Goal: Task Accomplishment & Management: Use online tool/utility

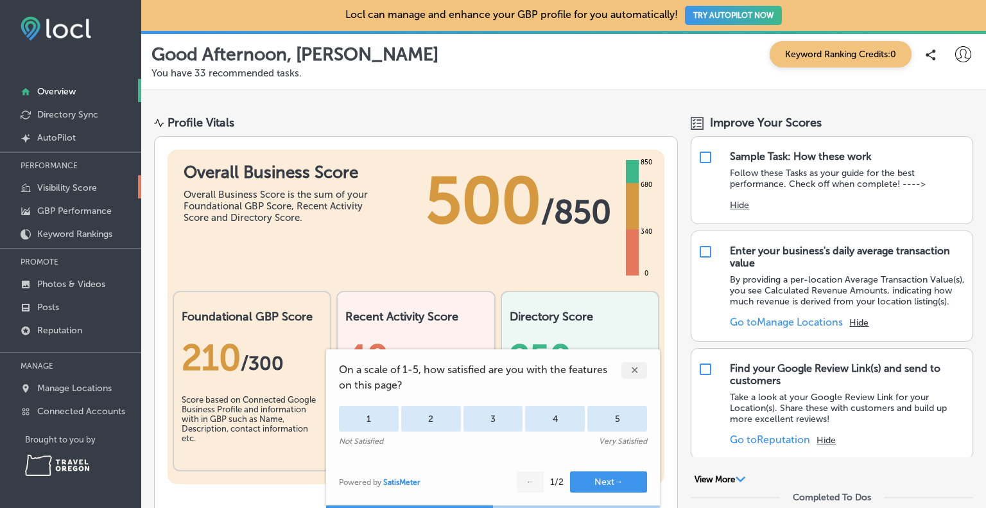
click at [64, 184] on p "Visibility Score" at bounding box center [67, 187] width 60 height 11
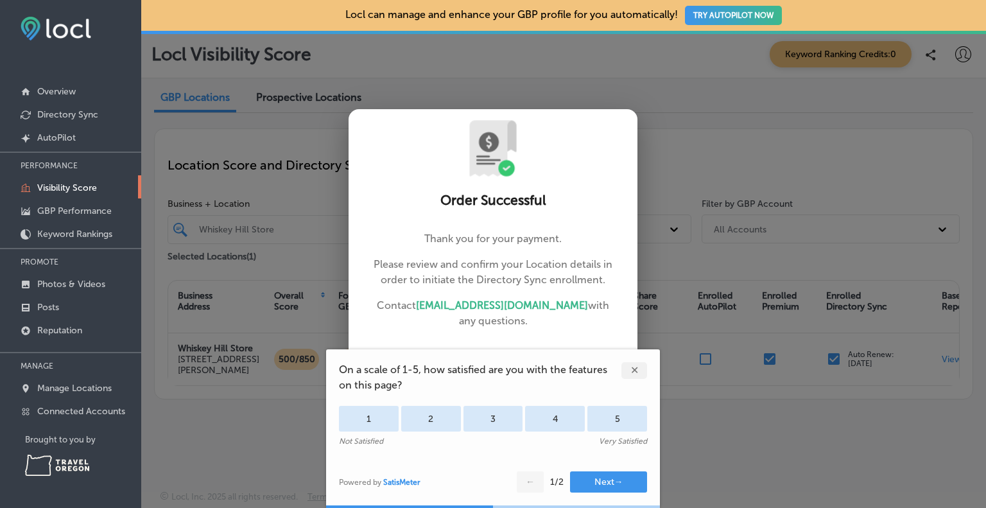
click at [720, 126] on div at bounding box center [493, 254] width 986 height 508
click at [630, 366] on div "✕" at bounding box center [634, 370] width 26 height 17
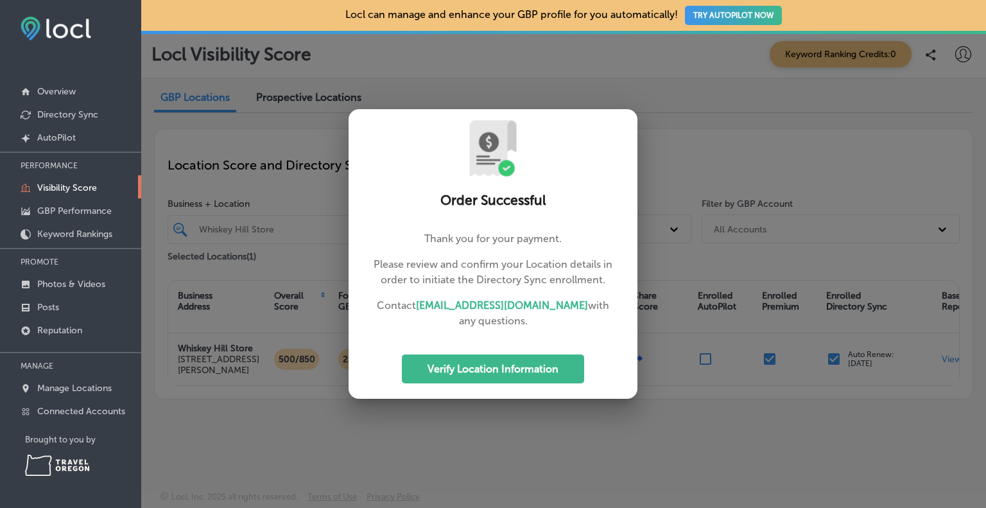
click at [703, 131] on div at bounding box center [493, 254] width 986 height 508
click at [501, 363] on button "Verify Location Information" at bounding box center [493, 368] width 182 height 29
select select "US"
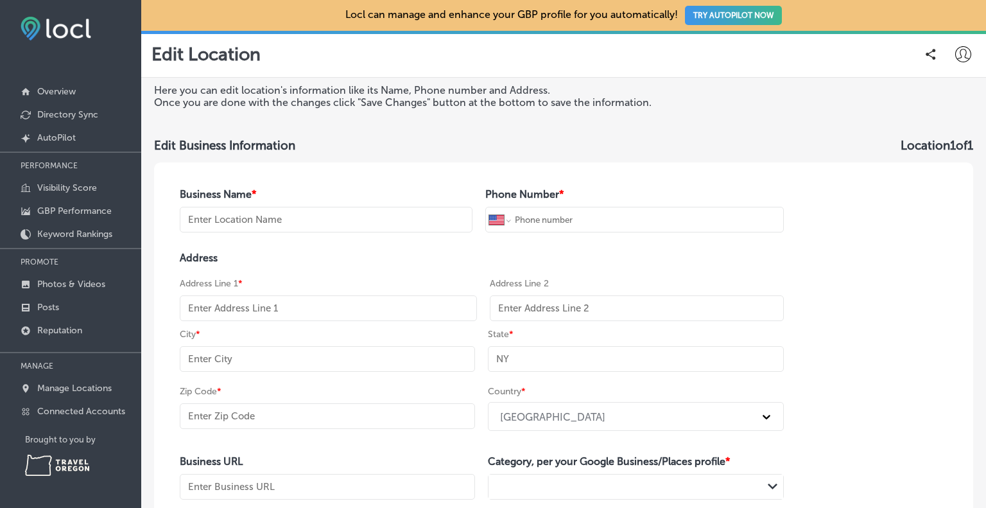
type input "Whiskey Hill Store"
type input "[PHONE_NUMBER]"
type input "[STREET_ADDRESS]"
type input "[PERSON_NAME]"
type input "OR"
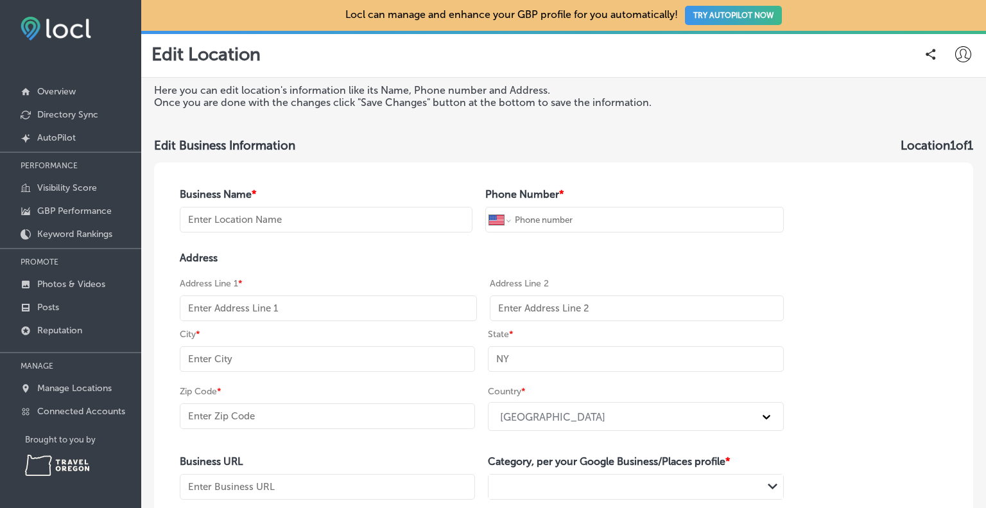
type input "97032-9431"
type input "[URL][DOMAIN_NAME][DOMAIN_NAME]"
type textarea "Whiskey Hill Store has been restored to her original beauty of 1926. As the ori…"
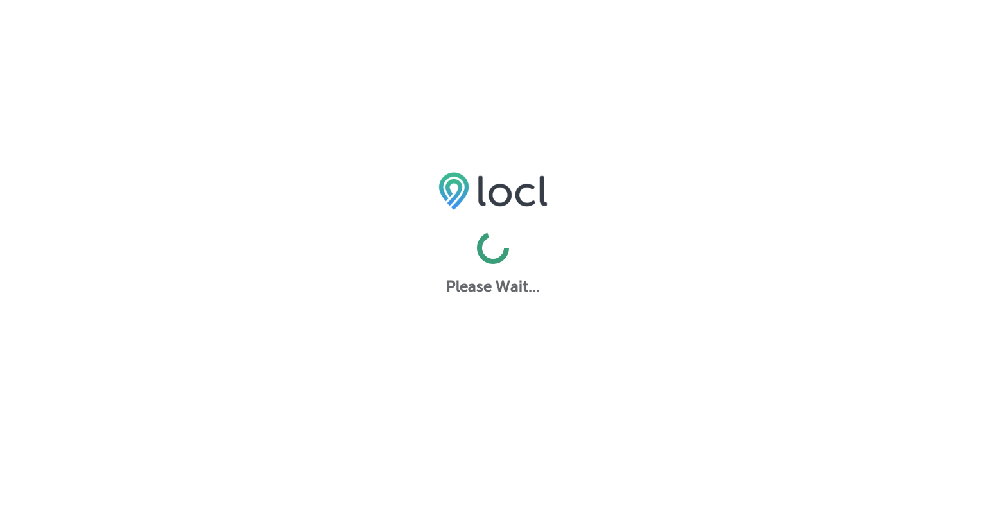
select select "US"
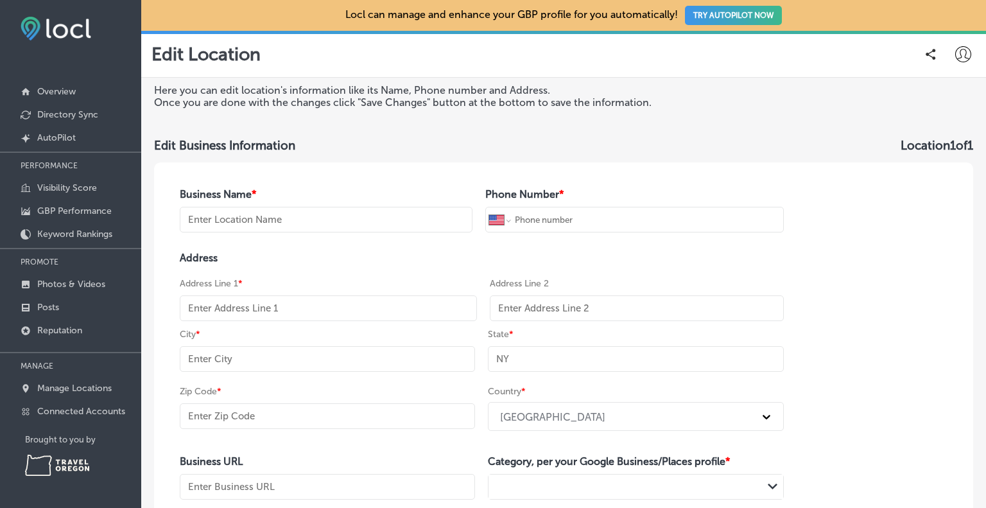
type input "Whiskey Hill Store"
type input "[PHONE_NUMBER]"
type input "[STREET_ADDRESS]"
type input "[PERSON_NAME]"
type input "OR"
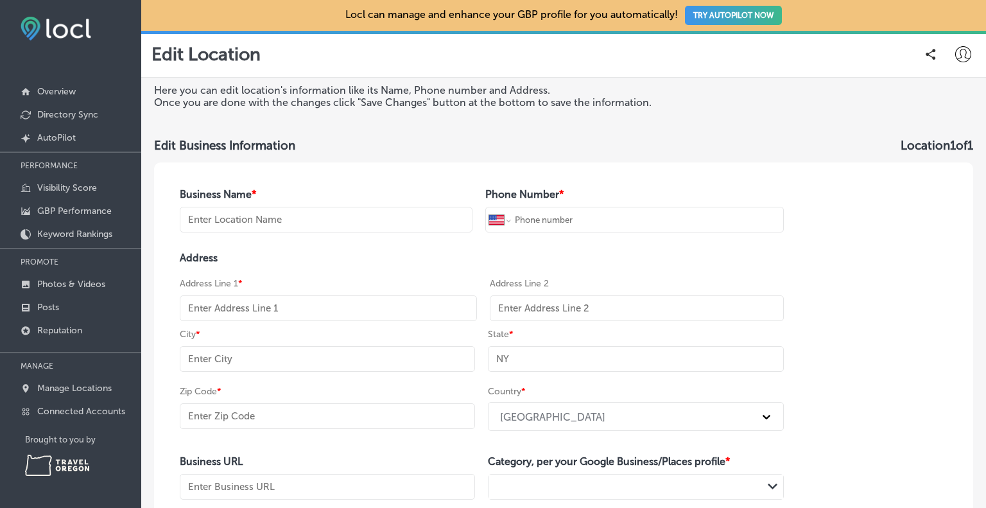
type input "97032-9431"
type input "[URL][DOMAIN_NAME][DOMAIN_NAME]"
type textarea "Whiskey Hill Store has been restored to her original beauty of 1926. As the ori…"
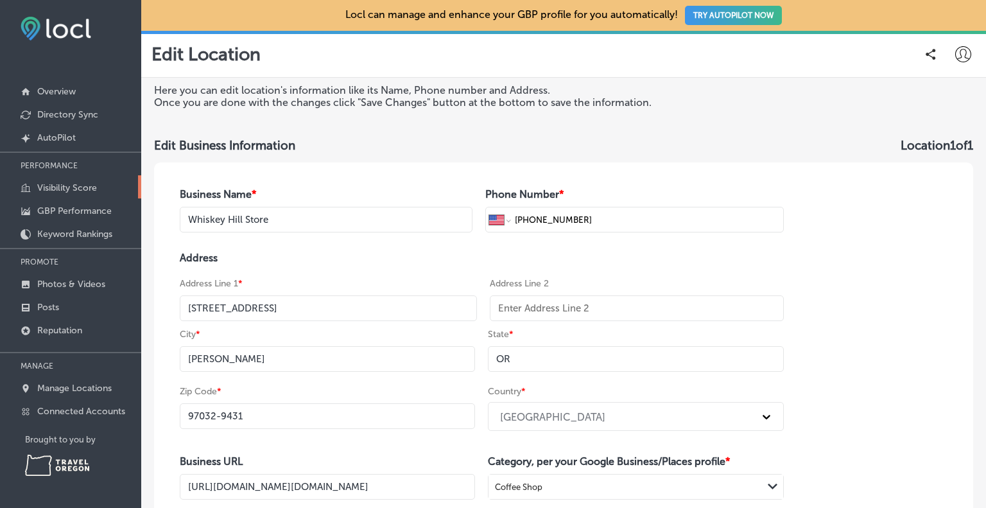
click at [59, 184] on p "Visibility Score" at bounding box center [67, 187] width 60 height 11
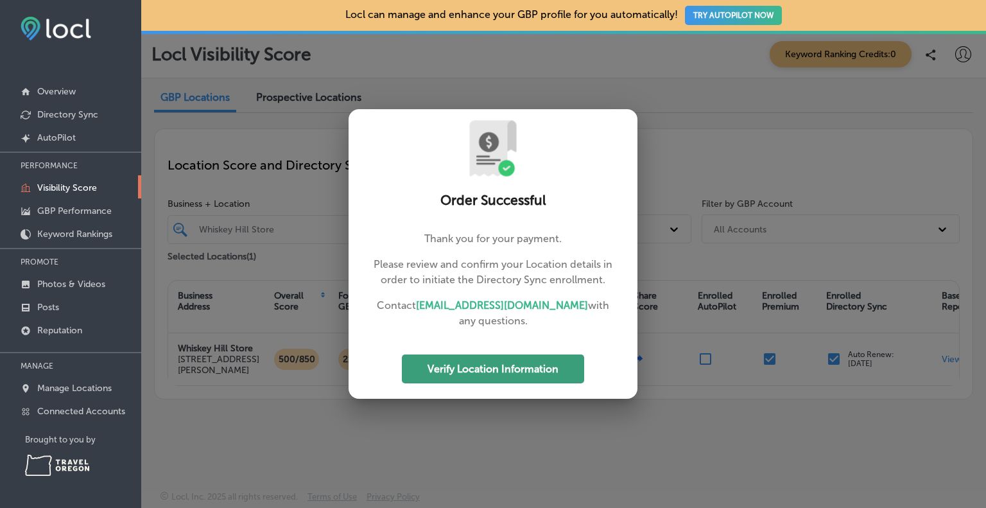
click at [501, 374] on button "Verify Location Information" at bounding box center [493, 368] width 182 height 29
select select "US"
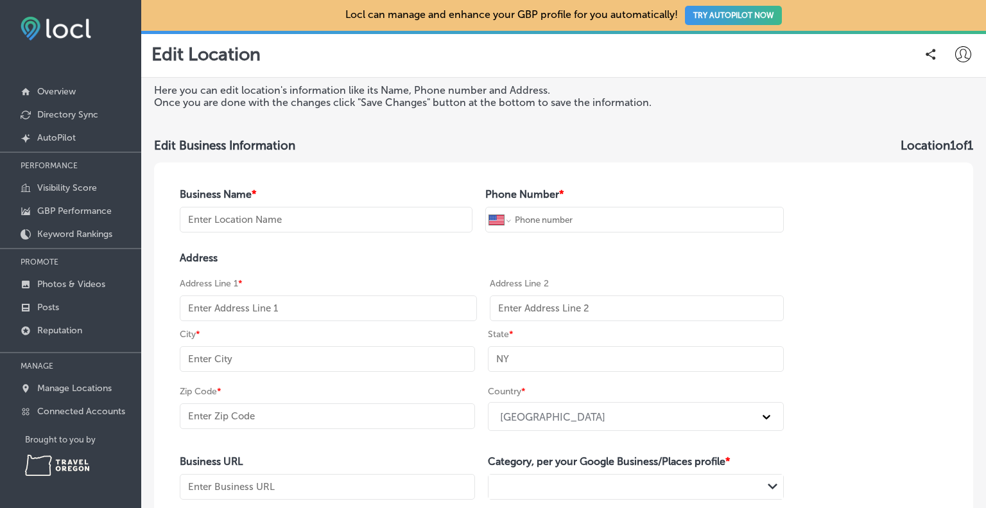
type input "Whiskey Hill Store"
type input "[PHONE_NUMBER]"
type input "[STREET_ADDRESS]"
type input "[PERSON_NAME]"
type input "OR"
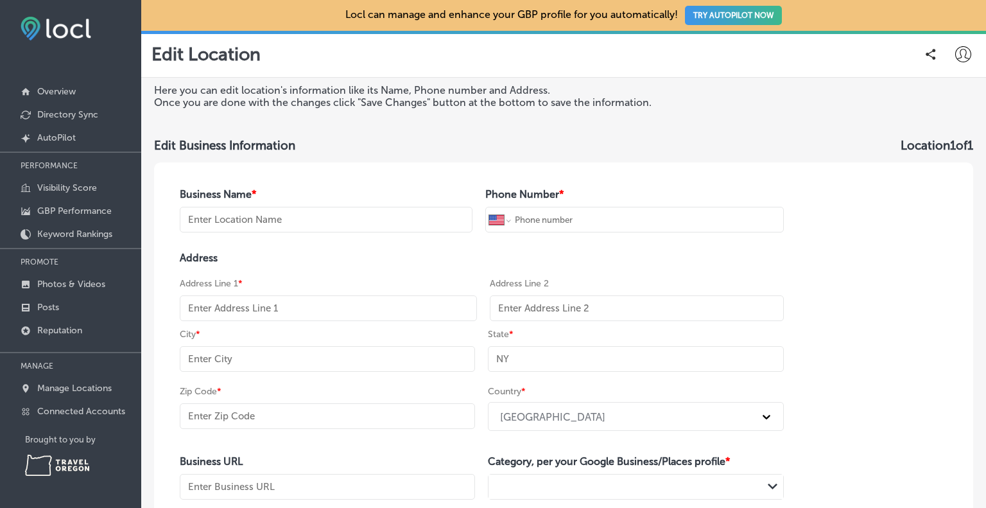
type input "97032-9431"
type input "[URL][DOMAIN_NAME][DOMAIN_NAME]"
type textarea "Whiskey Hill Store has been restored to her original beauty of 1926. As the ori…"
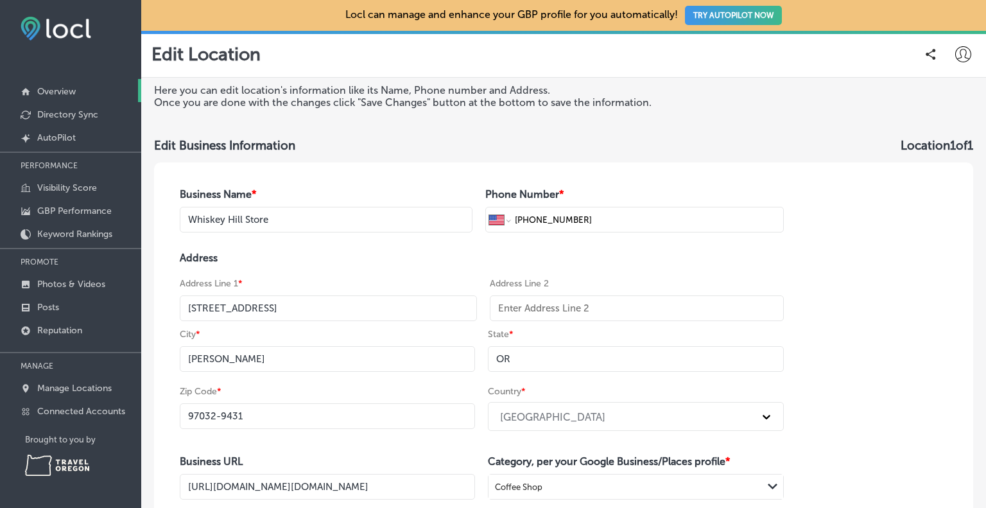
click at [85, 89] on link "Overview" at bounding box center [70, 90] width 141 height 23
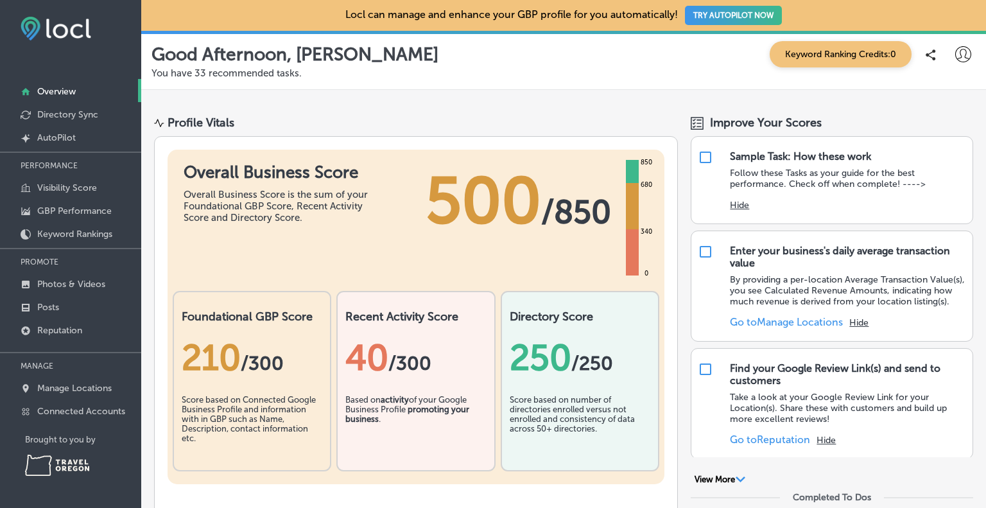
click at [955, 56] on icon at bounding box center [963, 54] width 16 height 16
click at [925, 174] on li "Log Out" at bounding box center [924, 166] width 89 height 30
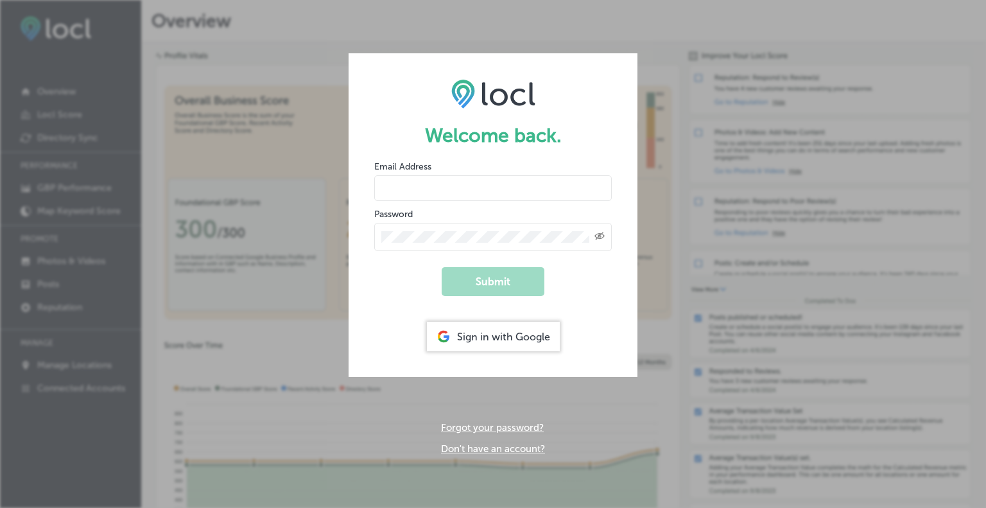
click at [417, 173] on div "Email Address" at bounding box center [492, 180] width 237 height 41
click at [417, 180] on input "email" at bounding box center [492, 188] width 237 height 26
type input "[EMAIL_ADDRESS][DOMAIN_NAME]"
click at [454, 189] on input "[EMAIL_ADDRESS][DOMAIN_NAME]" at bounding box center [492, 188] width 237 height 26
click at [490, 329] on div "Sign in with Google" at bounding box center [493, 336] width 133 height 30
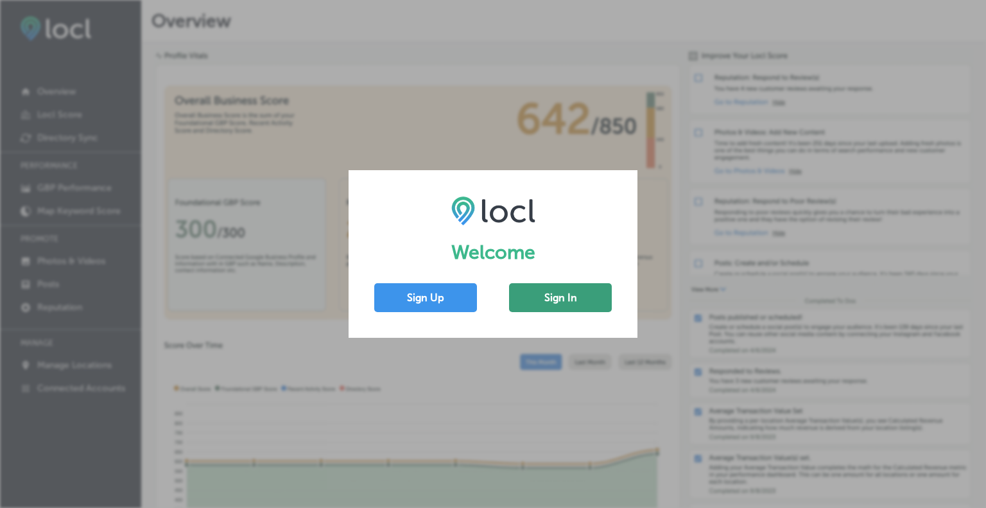
click at [552, 292] on button "Sign In" at bounding box center [560, 297] width 103 height 29
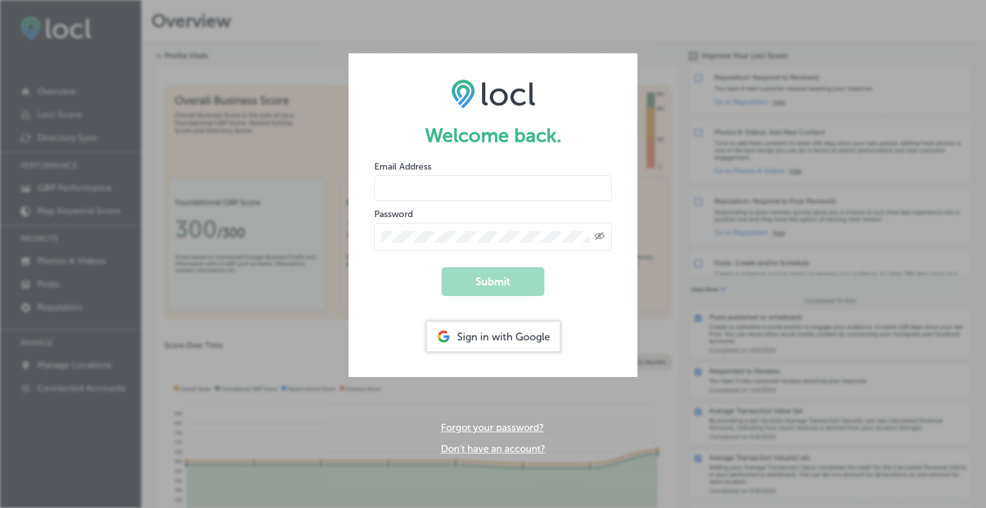
click at [435, 182] on input "email" at bounding box center [492, 188] width 237 height 26
click at [496, 184] on input "jenni@jmediaco.com" at bounding box center [492, 188] width 237 height 26
type input "[EMAIL_ADDRESS][DOMAIN_NAME]"
click at [493, 333] on div "Sign in with Google" at bounding box center [493, 336] width 133 height 30
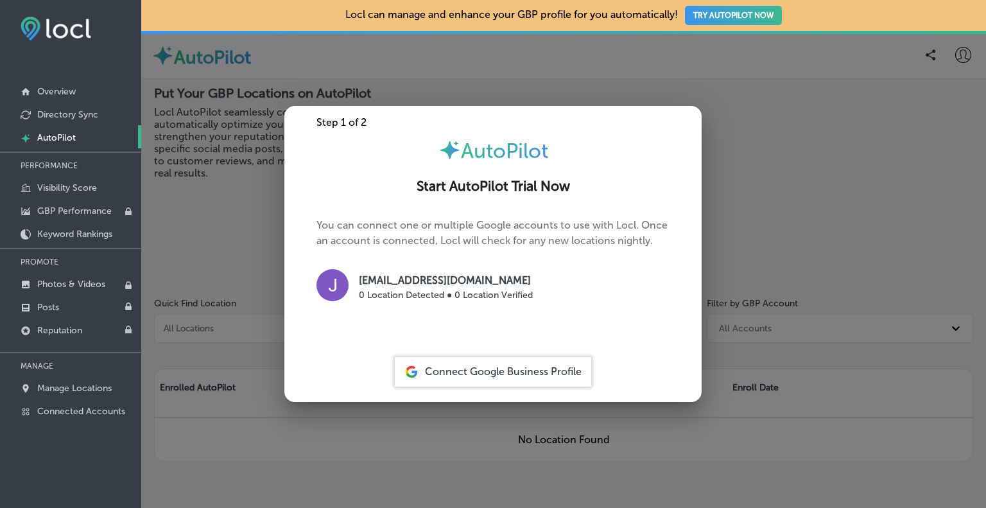
click at [472, 65] on div at bounding box center [493, 254] width 986 height 508
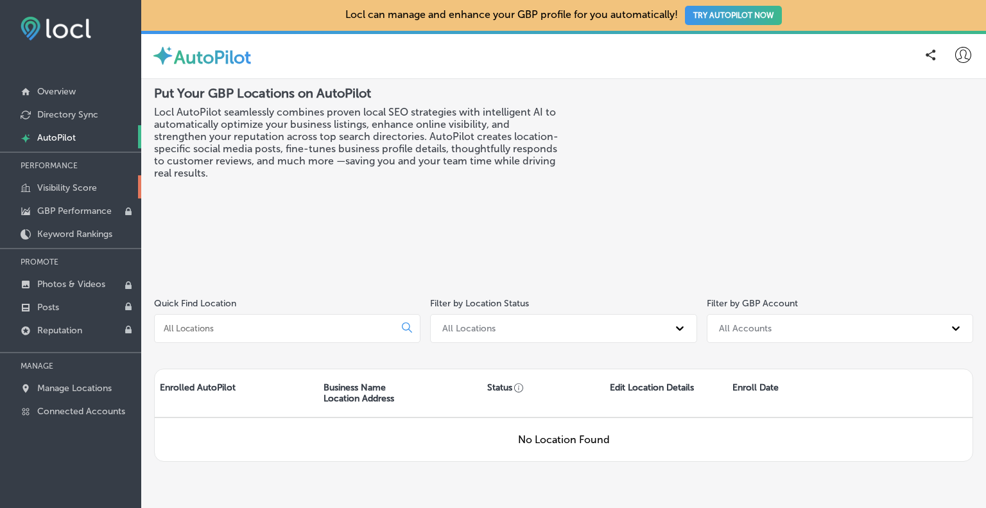
click at [90, 187] on p "Visibility Score" at bounding box center [67, 187] width 60 height 11
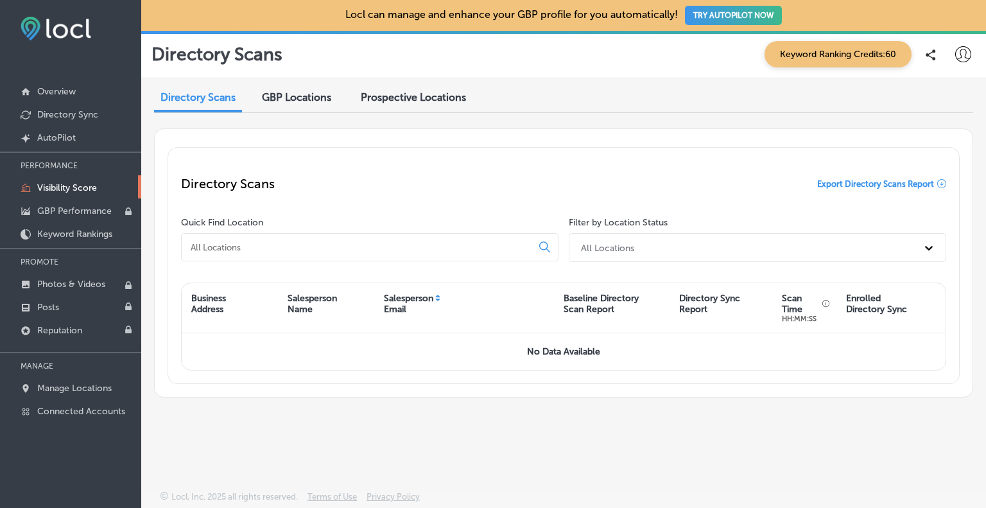
click at [379, 98] on span "Prospective Locations" at bounding box center [413, 97] width 105 height 12
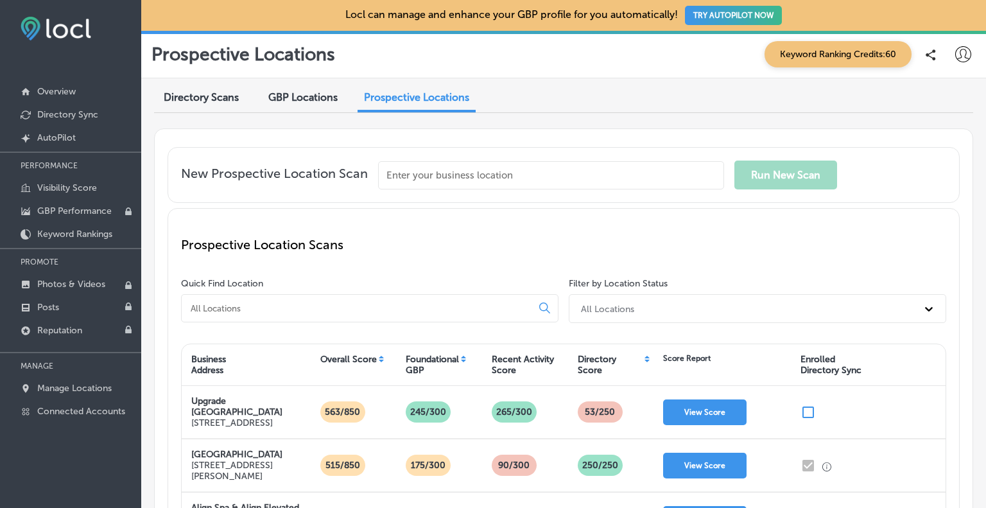
click at [426, 179] on input "text" at bounding box center [551, 175] width 346 height 28
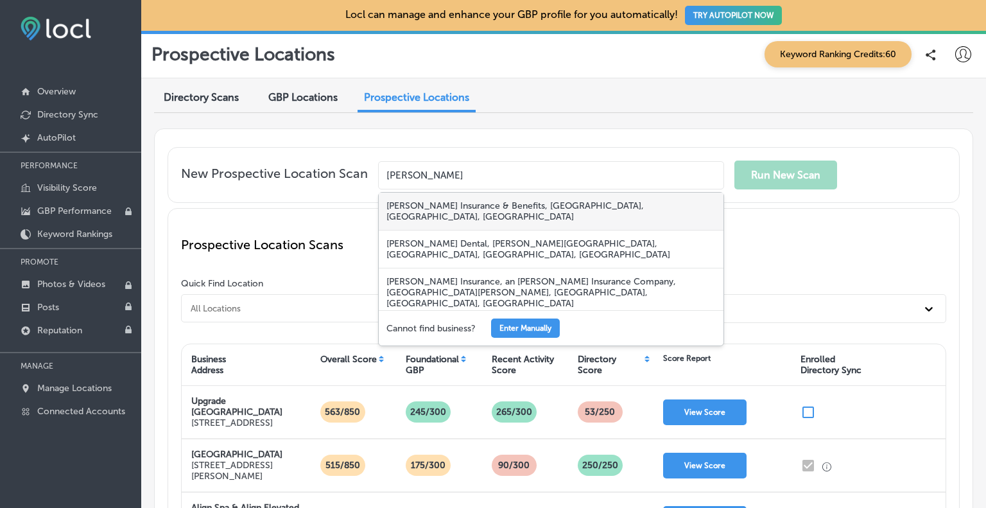
click at [430, 209] on div "Unland Insurance & Benefits, Broadway Street, Pekin, IL, USA" at bounding box center [551, 212] width 345 height 38
type input "Unland Insurance & Benefits, Broadway Street, Pekin, IL, USA"
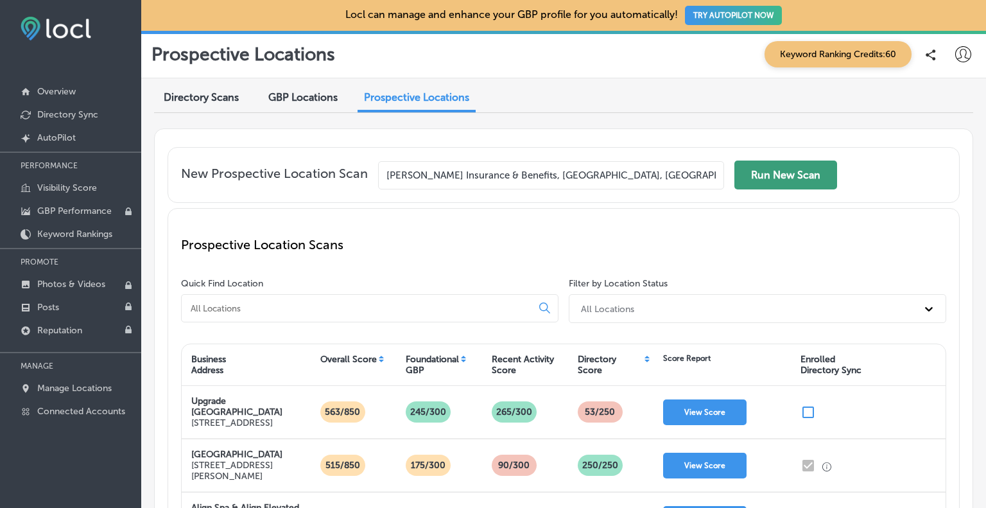
click at [810, 171] on button "Run New Scan" at bounding box center [785, 174] width 103 height 29
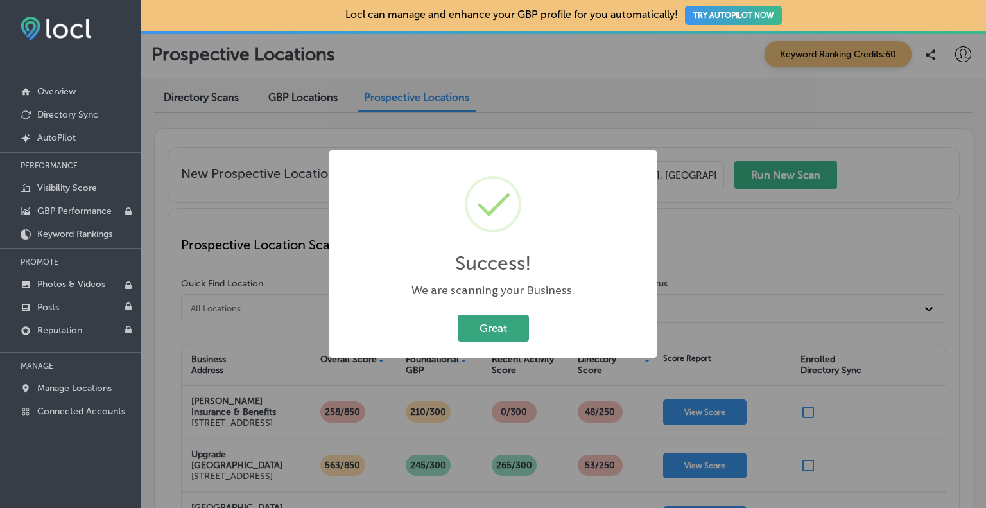
click at [513, 322] on button "Great" at bounding box center [493, 327] width 71 height 26
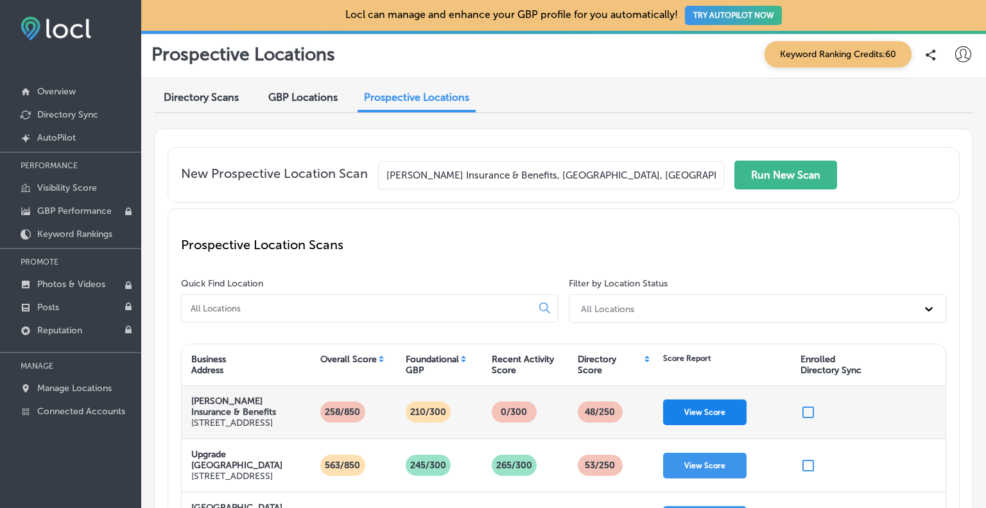
click at [714, 417] on button "View Score" at bounding box center [704, 412] width 83 height 26
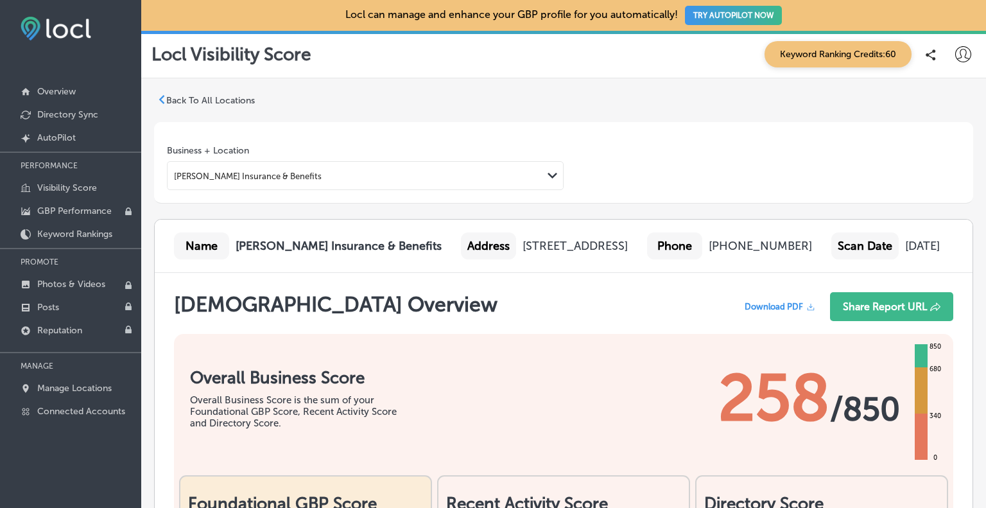
click at [776, 311] on span "Download PDF" at bounding box center [773, 307] width 58 height 10
